Goal: Task Accomplishment & Management: Manage account settings

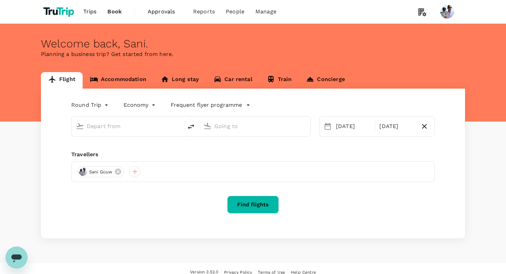
drag, startPoint x: 0, startPoint y: 0, endPoint x: 124, endPoint y: 94, distance: 155.4
click at [130, 167] on div "Sani Gouw" at bounding box center [252, 172] width 363 height 21
type input "Kuala Lumpur, Malaysia (any)"
type input "Soekarno-Hatta Intl (CGK)"
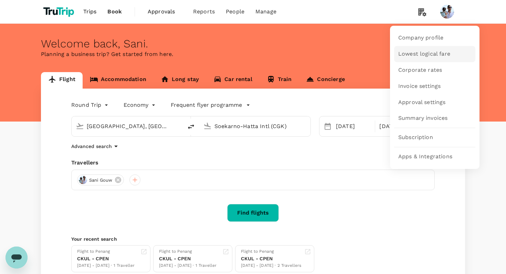
click at [433, 55] on span "Lowest logical fare" at bounding box center [424, 54] width 52 height 8
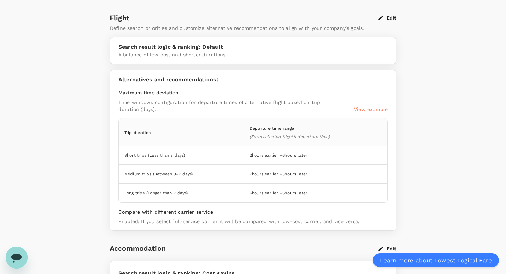
scroll to position [129, 0]
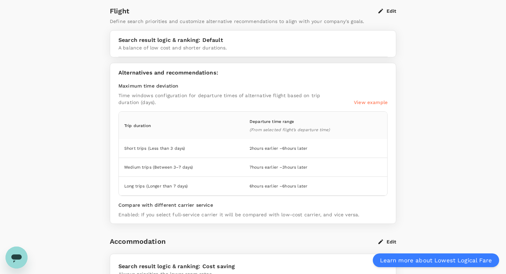
click at [391, 13] on button "Edit" at bounding box center [387, 11] width 18 height 6
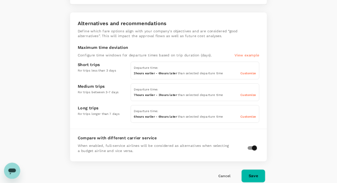
scroll to position [270, 0]
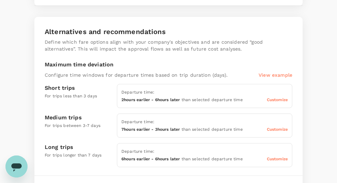
click at [279, 101] on span "Customize" at bounding box center [277, 99] width 21 height 5
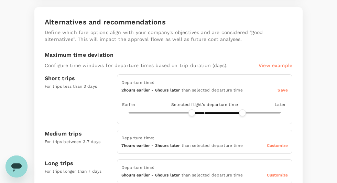
scroll to position [281, 0]
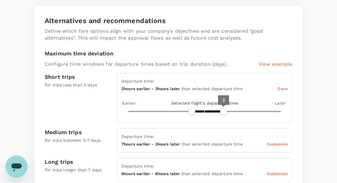
drag, startPoint x: 245, startPoint y: 111, endPoint x: 220, endPoint y: 114, distance: 24.9
click at [220, 114] on span "3" at bounding box center [223, 111] width 7 height 7
type input "2"
drag, startPoint x: 220, startPoint y: 114, endPoint x: 215, endPoint y: 114, distance: 5.5
click at [215, 114] on span "2" at bounding box center [217, 111] width 7 height 7
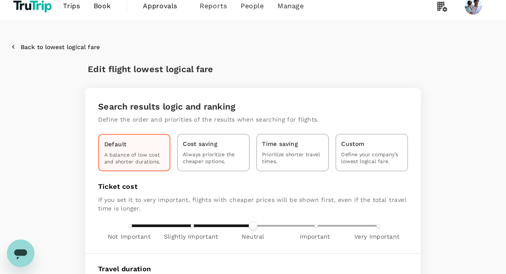
scroll to position [0, 0]
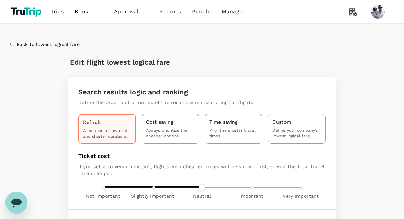
click at [122, 18] on link "Approvals 0" at bounding box center [131, 11] width 45 height 23
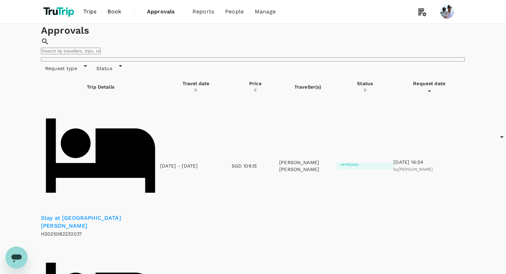
click at [118, 215] on p "Stay at Verse Luxe Hotel Wahid Hasyim" at bounding box center [100, 223] width 119 height 16
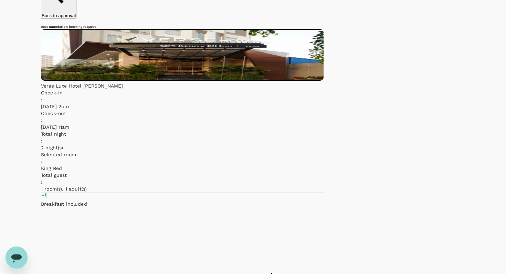
scroll to position [87, 0]
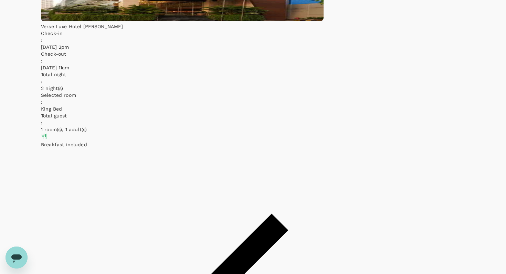
scroll to position [118, 0]
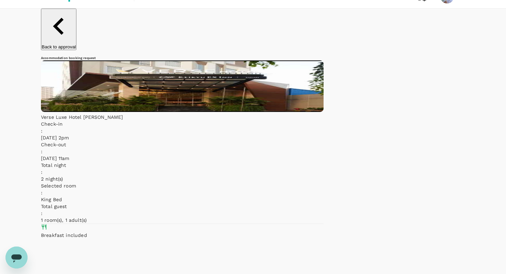
scroll to position [0, 0]
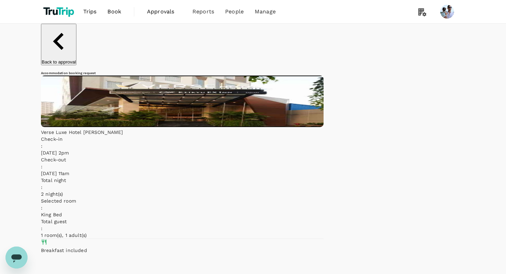
click at [63, 59] on p "Back to approval" at bounding box center [59, 61] width 34 height 5
